Goal: Download file/media

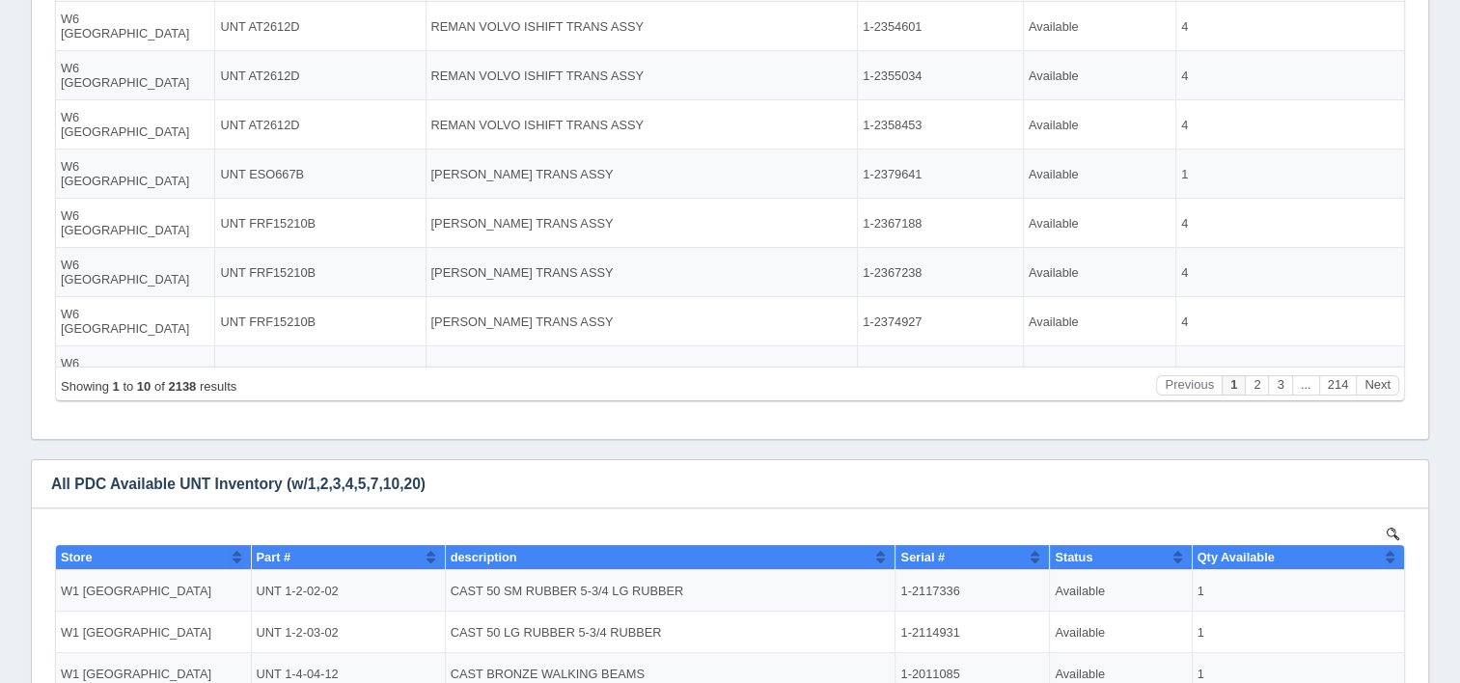
scroll to position [96, 0]
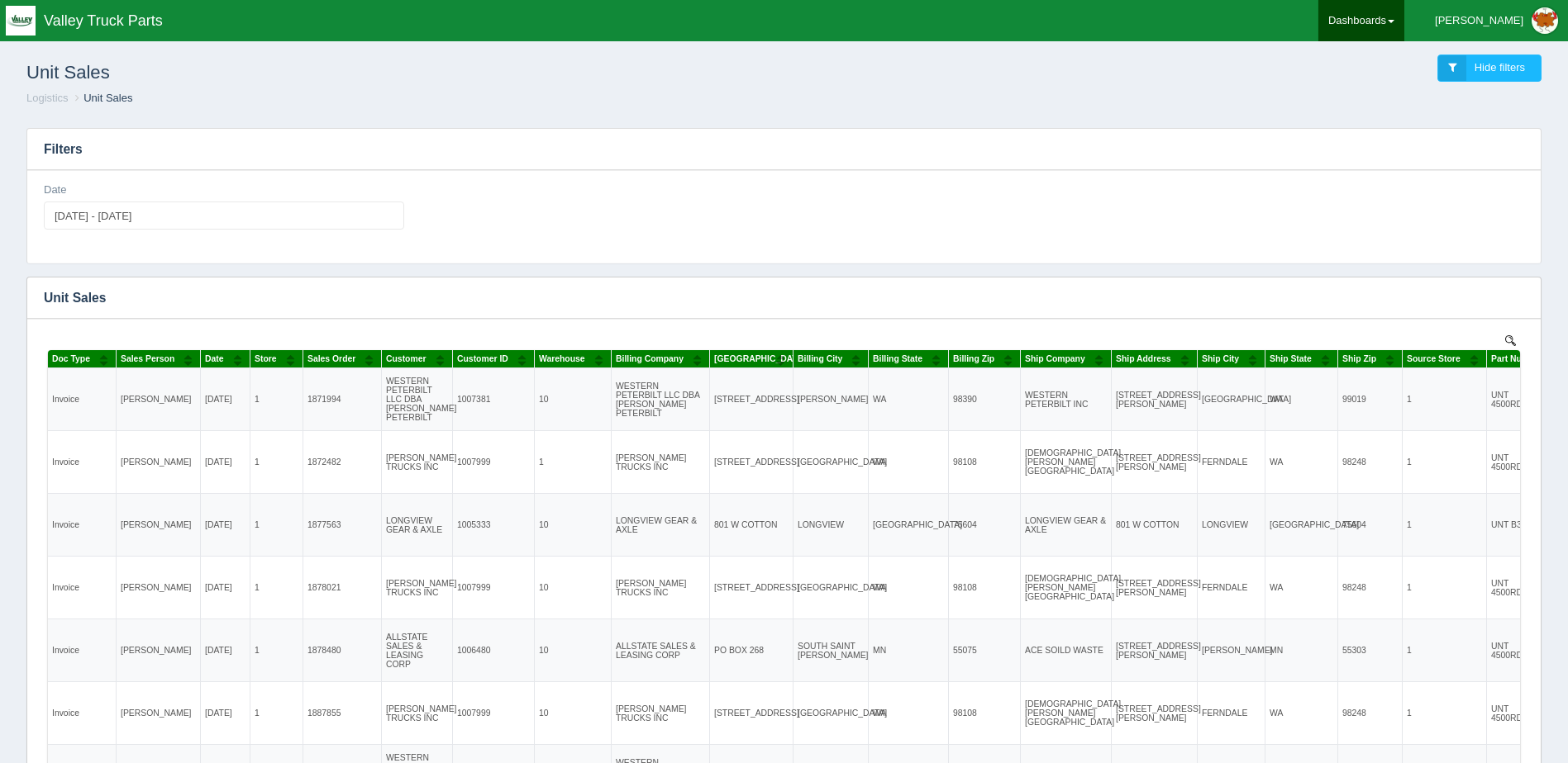
click at [1404, 20] on link "Dashboards" at bounding box center [1362, 21] width 86 height 41
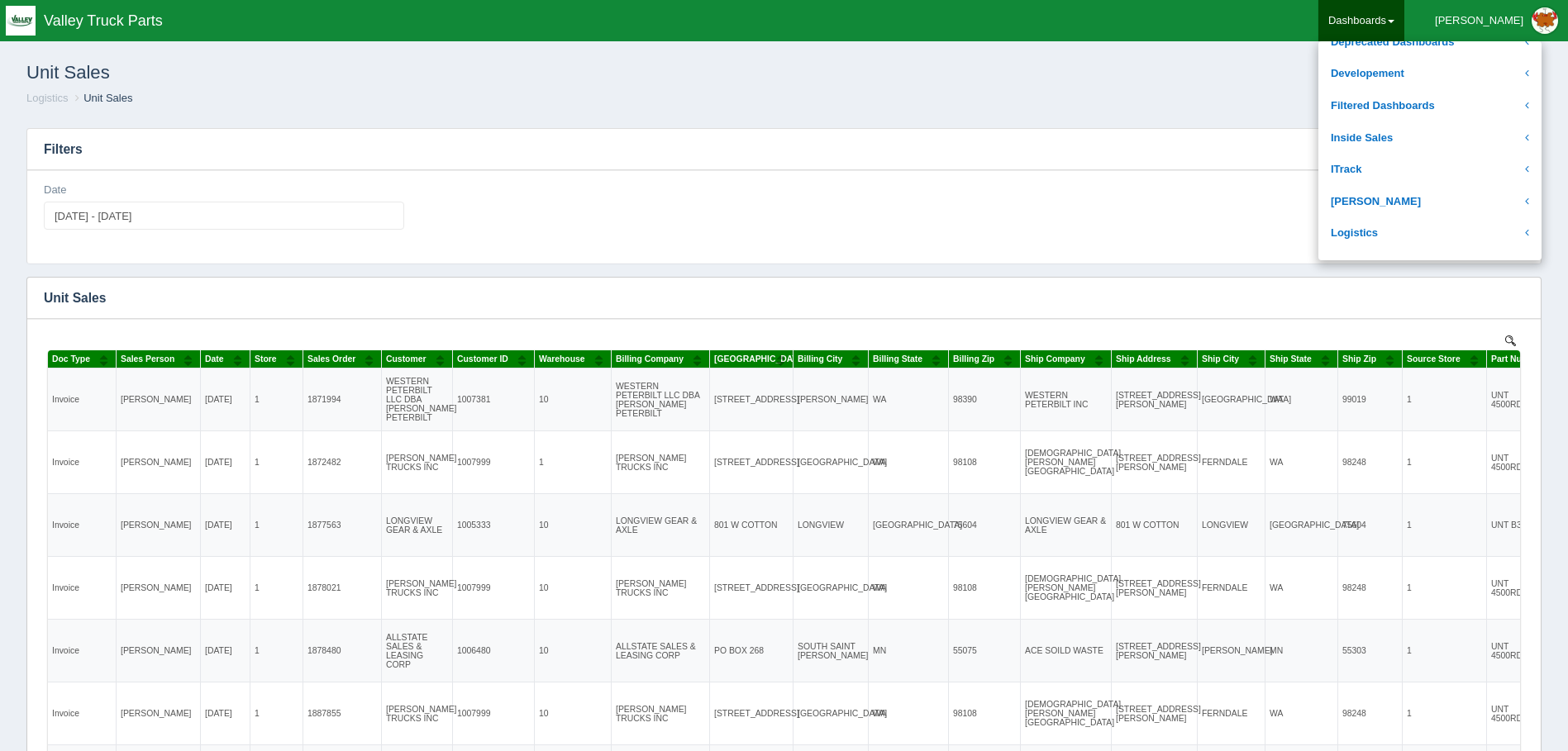
scroll to position [247, 0]
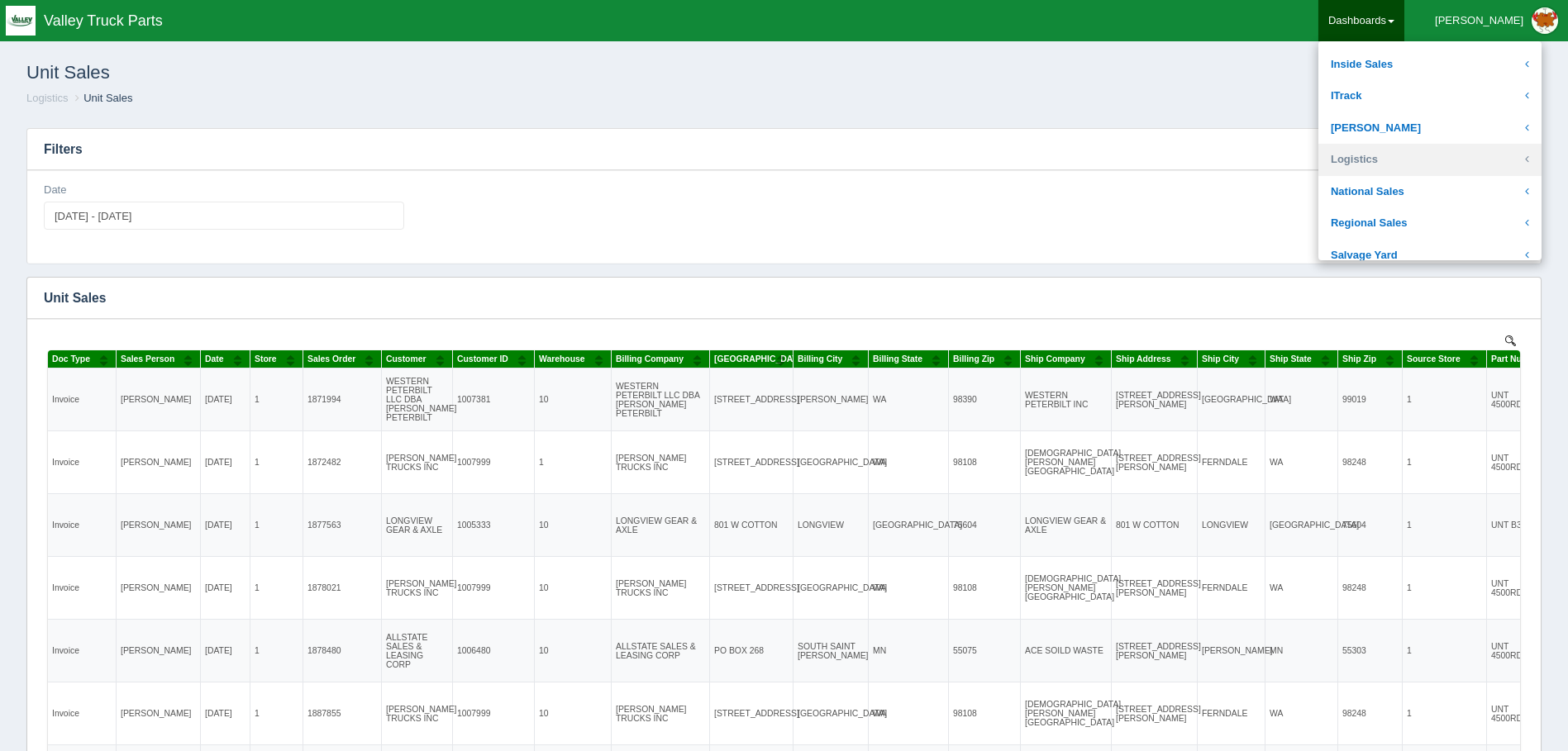
click at [1429, 159] on link "Logistics" at bounding box center [1430, 160] width 223 height 33
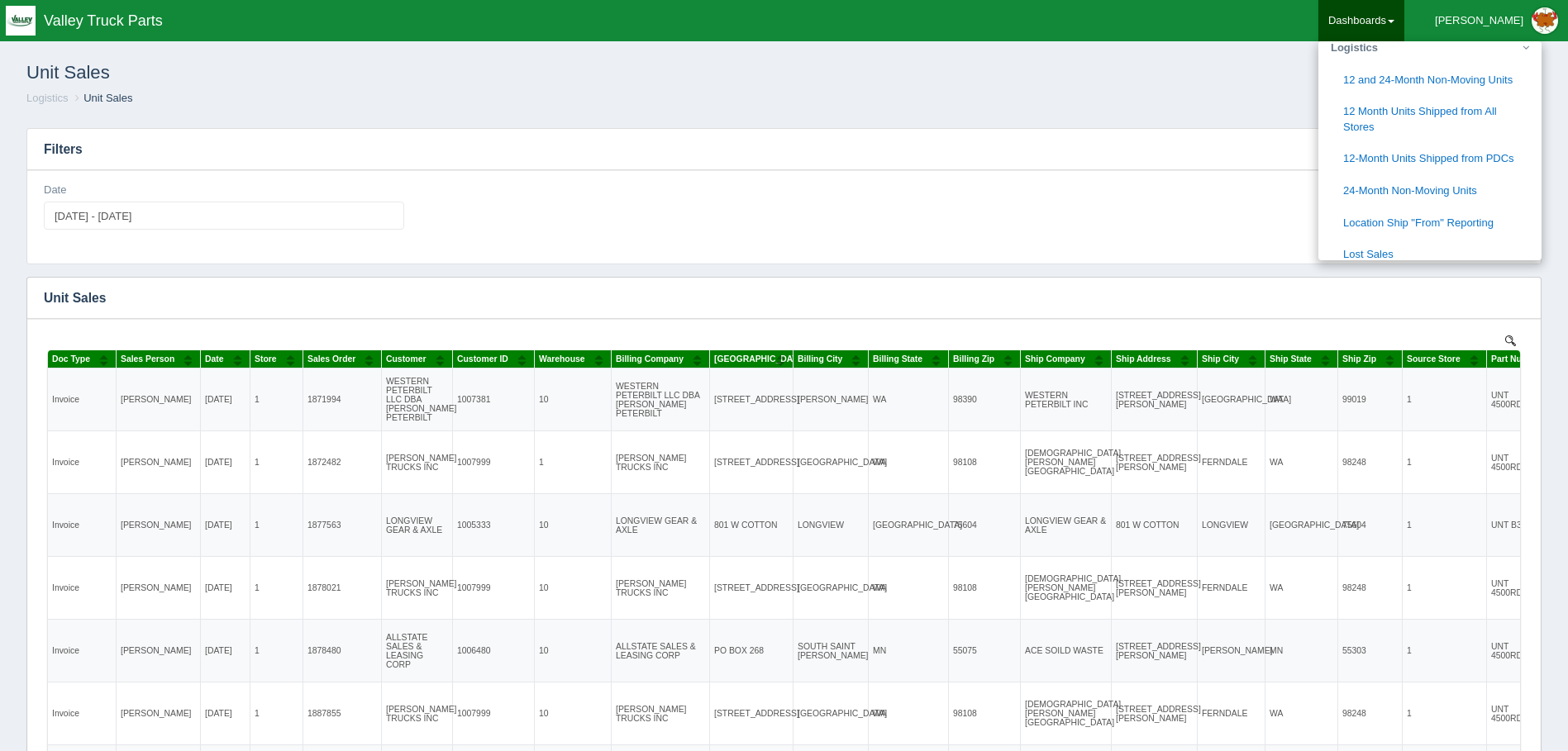
scroll to position [331, 0]
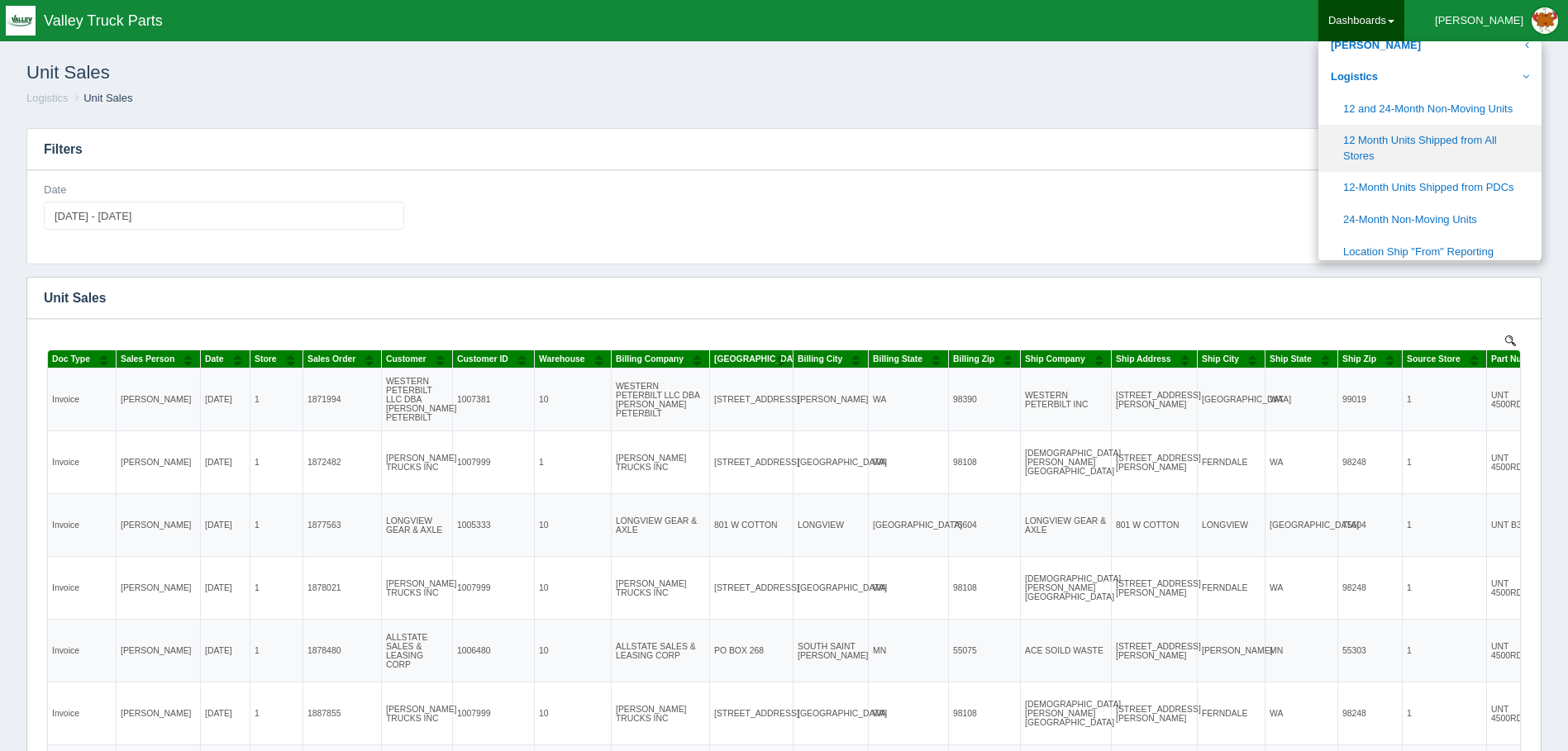
click at [1488, 148] on link "12 Month Units Shipped from All Stores" at bounding box center [1430, 148] width 223 height 47
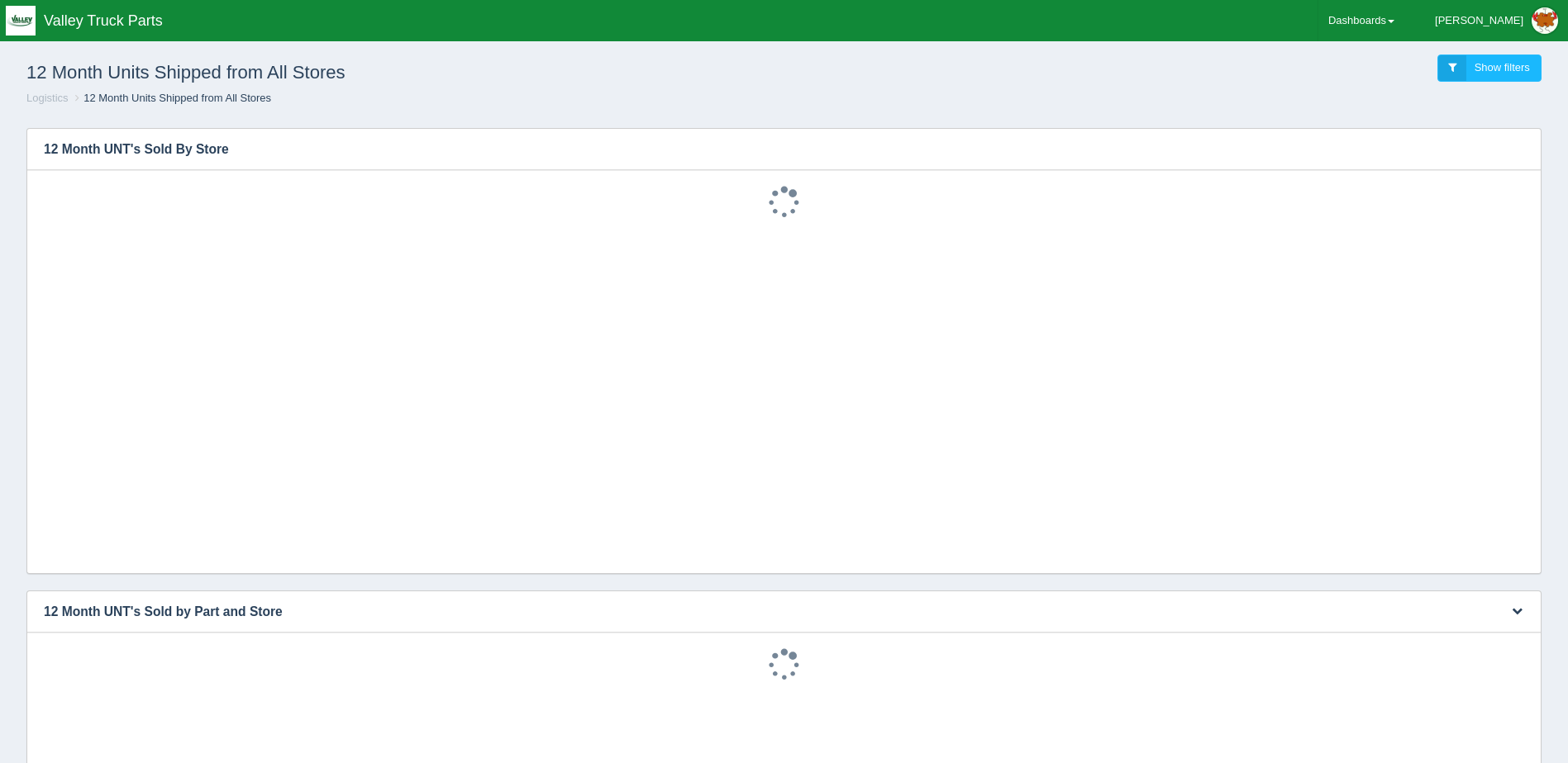
drag, startPoint x: 973, startPoint y: 665, endPoint x: 1072, endPoint y: 66, distance: 607.1
click at [1072, 66] on div "12 Month Units Shipped from All Stores Show filters" at bounding box center [783, 69] width 1541 height 45
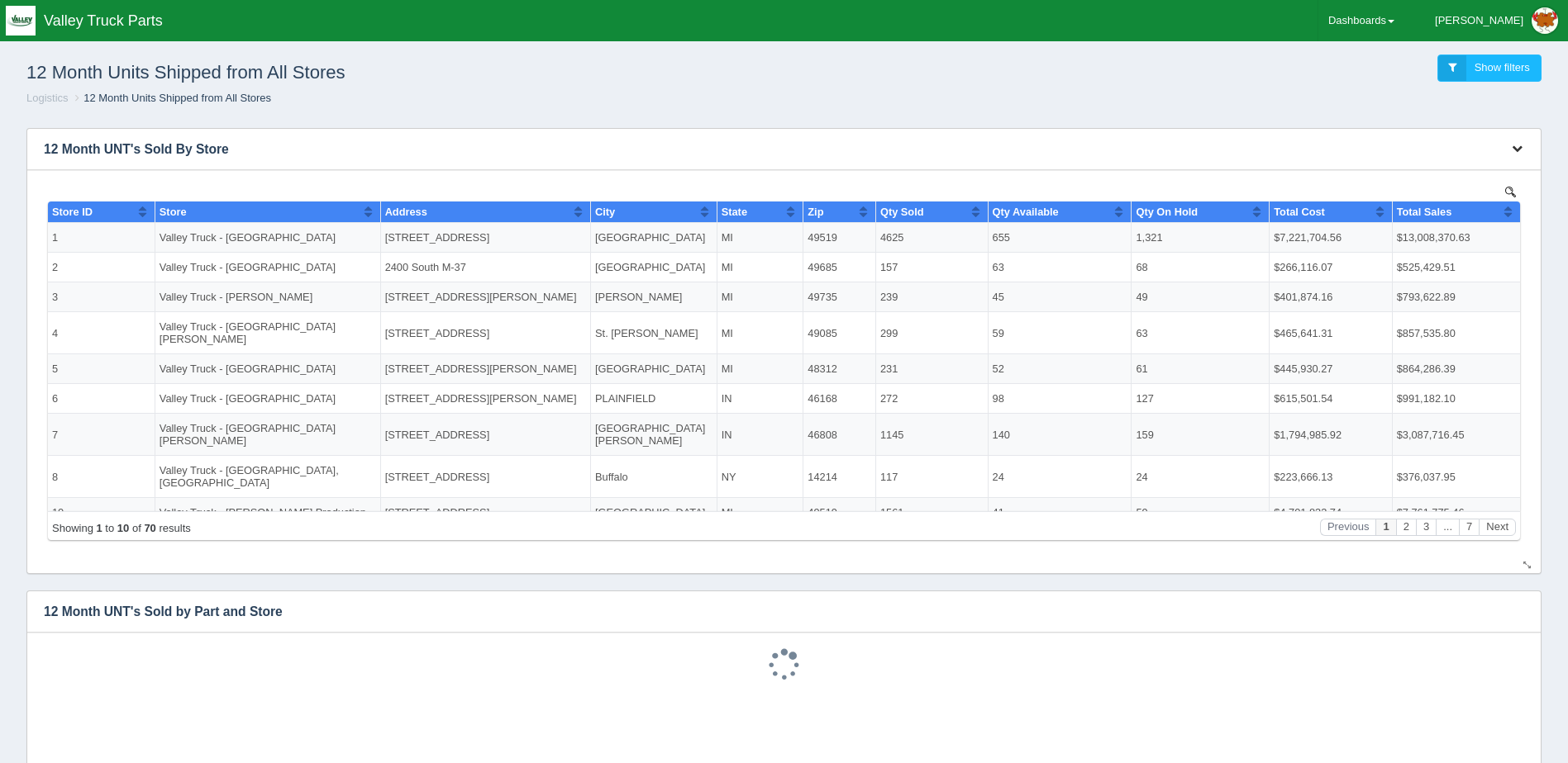
click at [1524, 144] on button "button" at bounding box center [1517, 149] width 22 height 26
click at [1498, 164] on link "Download CSV" at bounding box center [1463, 174] width 132 height 24
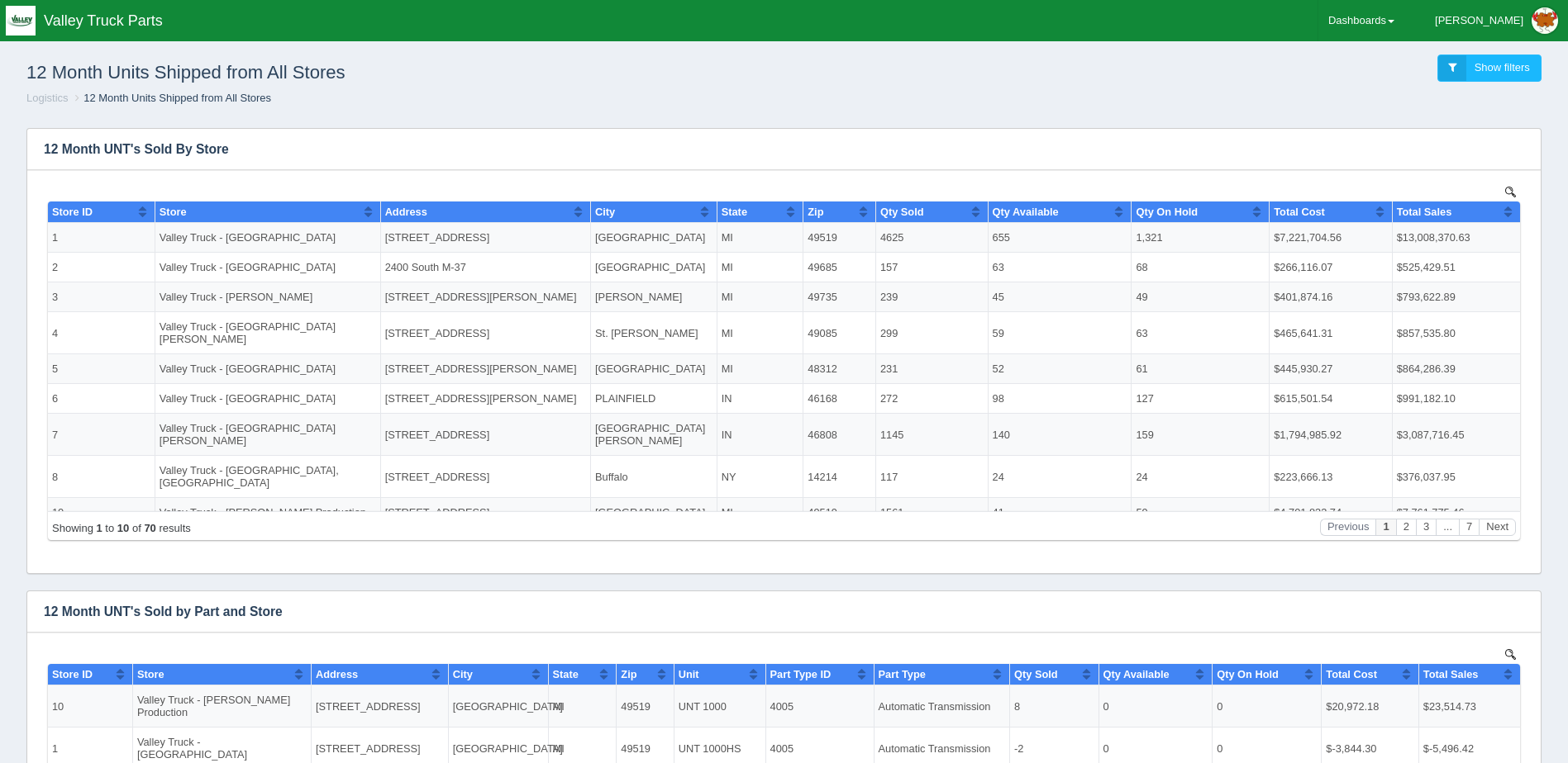
drag, startPoint x: 1284, startPoint y: 325, endPoint x: 1034, endPoint y: 75, distance: 353.6
click at [1034, 75] on div "12 Month Units Shipped from All Stores Show filters" at bounding box center [783, 69] width 1541 height 45
click at [1528, 152] on button "button" at bounding box center [1517, 149] width 22 height 26
click at [1493, 169] on link "Download CSV" at bounding box center [1463, 174] width 132 height 24
drag, startPoint x: 1547, startPoint y: 0, endPoint x: 1003, endPoint y: 64, distance: 547.8
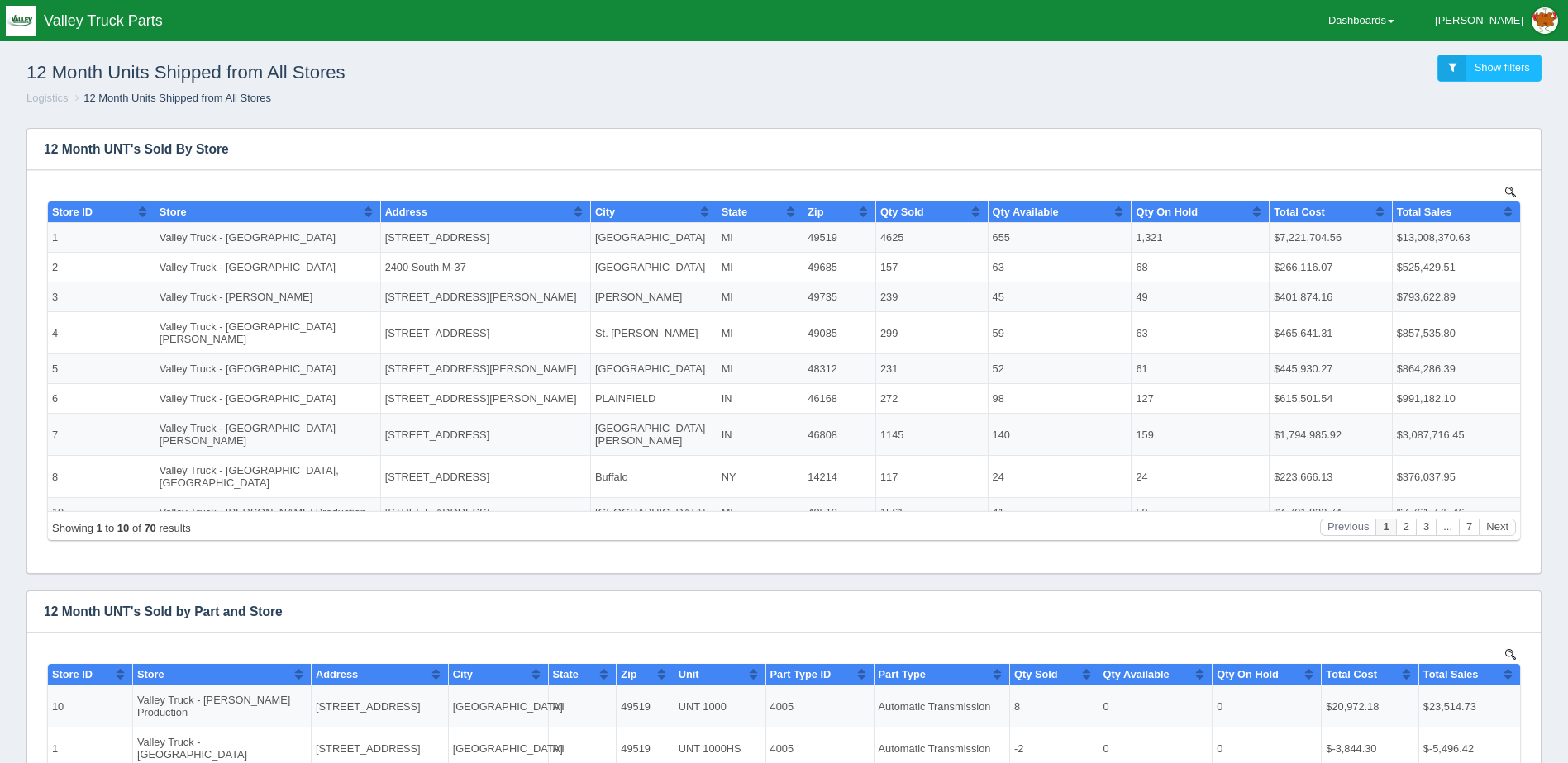
click at [1003, 64] on div "12 Month Units Shipped from All Stores Show filters" at bounding box center [783, 69] width 1541 height 45
click at [1517, 152] on icon "button" at bounding box center [1517, 148] width 11 height 11
click at [1473, 164] on link "Download CSV" at bounding box center [1463, 174] width 132 height 24
drag, startPoint x: 331, startPoint y: 439, endPoint x: 1350, endPoint y: 423, distance: 1019.1
click at [1350, 423] on tbody "1 Valley Truck - Grand Rapids 1900 Chicago Drive SW Grand Rapids MI 49519 4625 …" at bounding box center [784, 396] width 1472 height 347
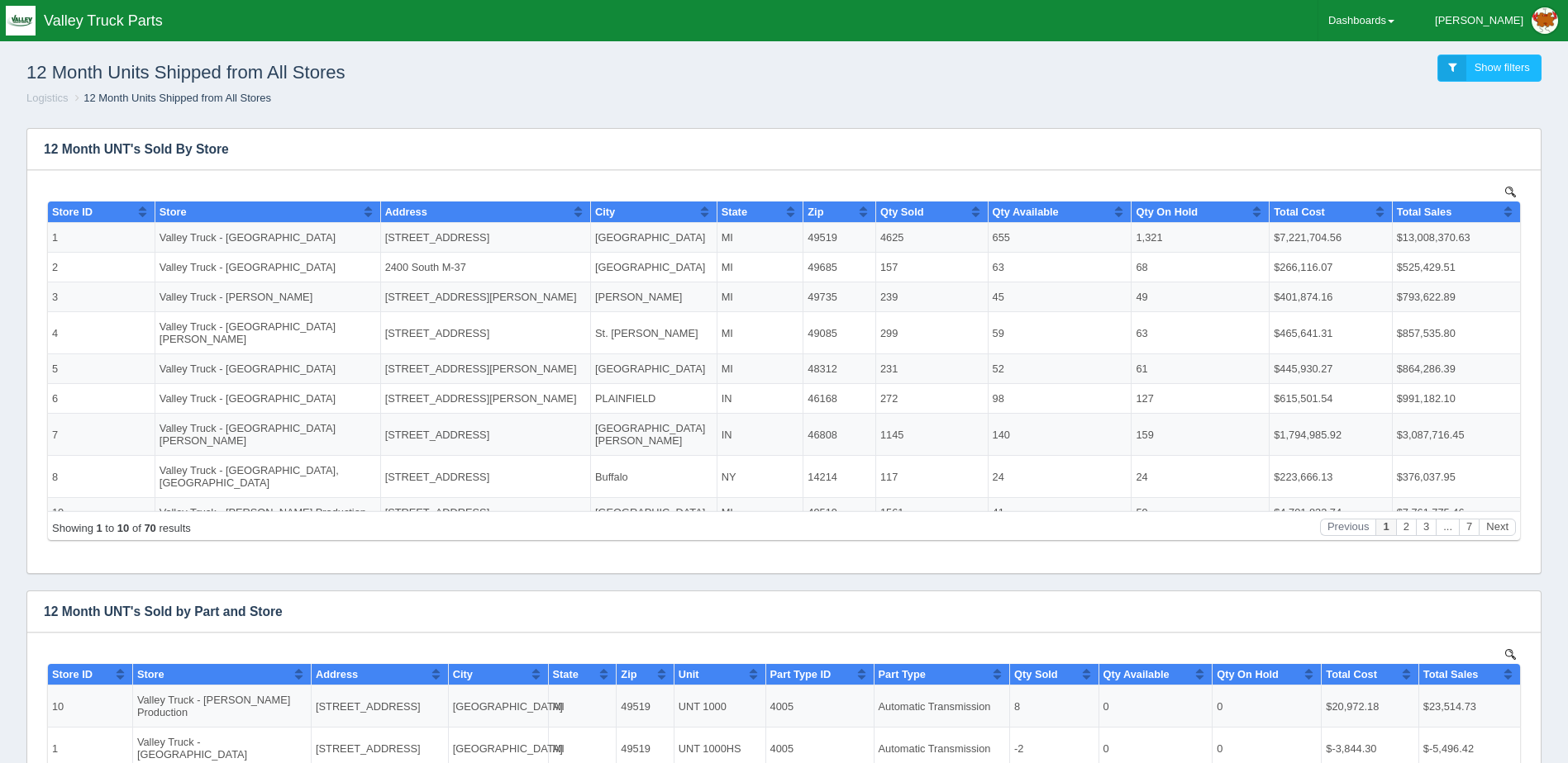
click at [1306, 72] on div "12 Month Units Shipped from All Stores Show filters" at bounding box center [783, 69] width 1541 height 45
click at [1086, 88] on div "12 Month Units Shipped from All Stores Show filters" at bounding box center [783, 69] width 1541 height 45
click at [1050, 63] on div "12 Month Units Shipped from All Stores Show filters" at bounding box center [783, 69] width 1541 height 45
